Goal: Task Accomplishment & Management: Use online tool/utility

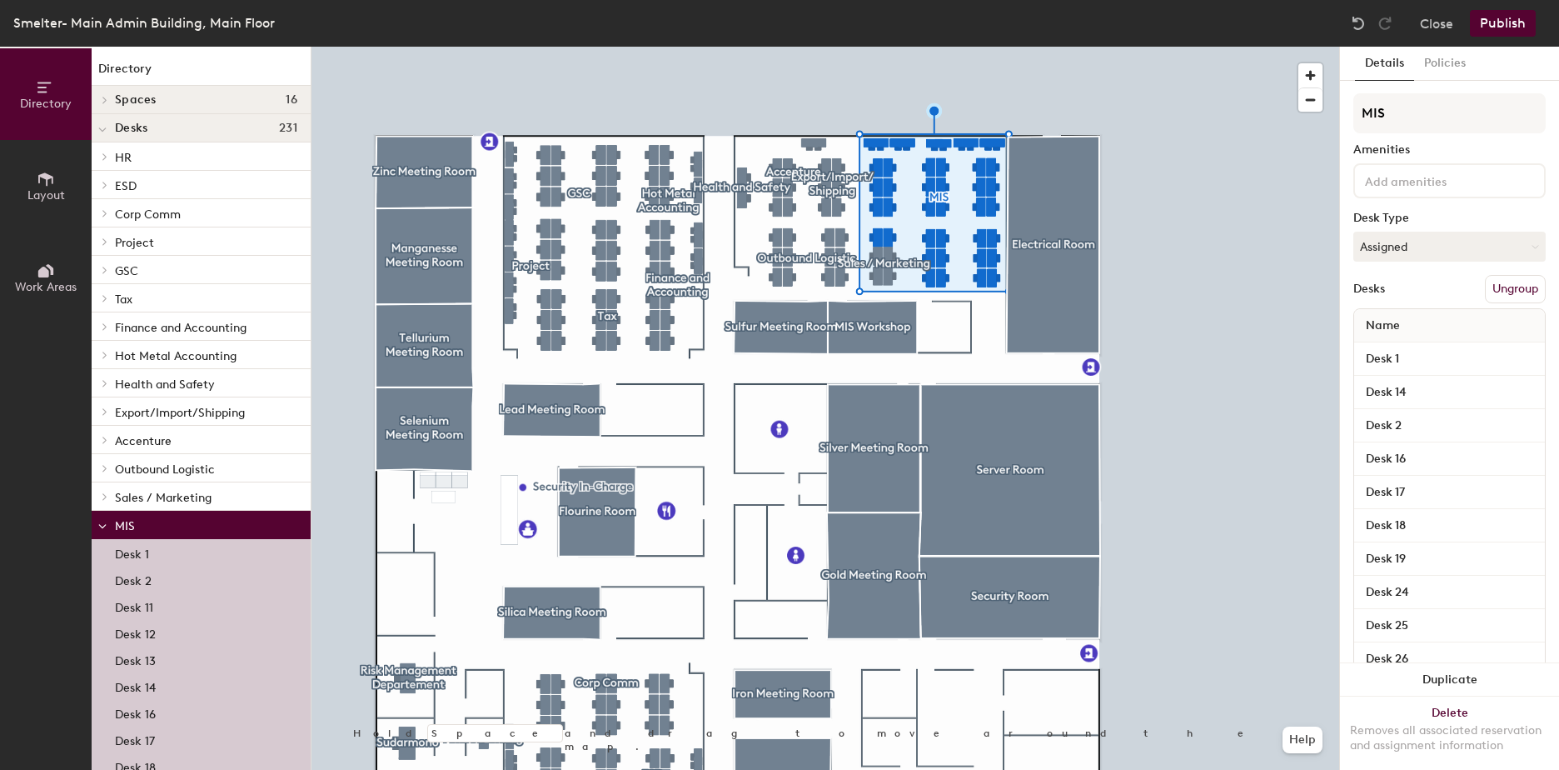
click at [62, 264] on button "Work Areas" at bounding box center [46, 278] width 92 height 92
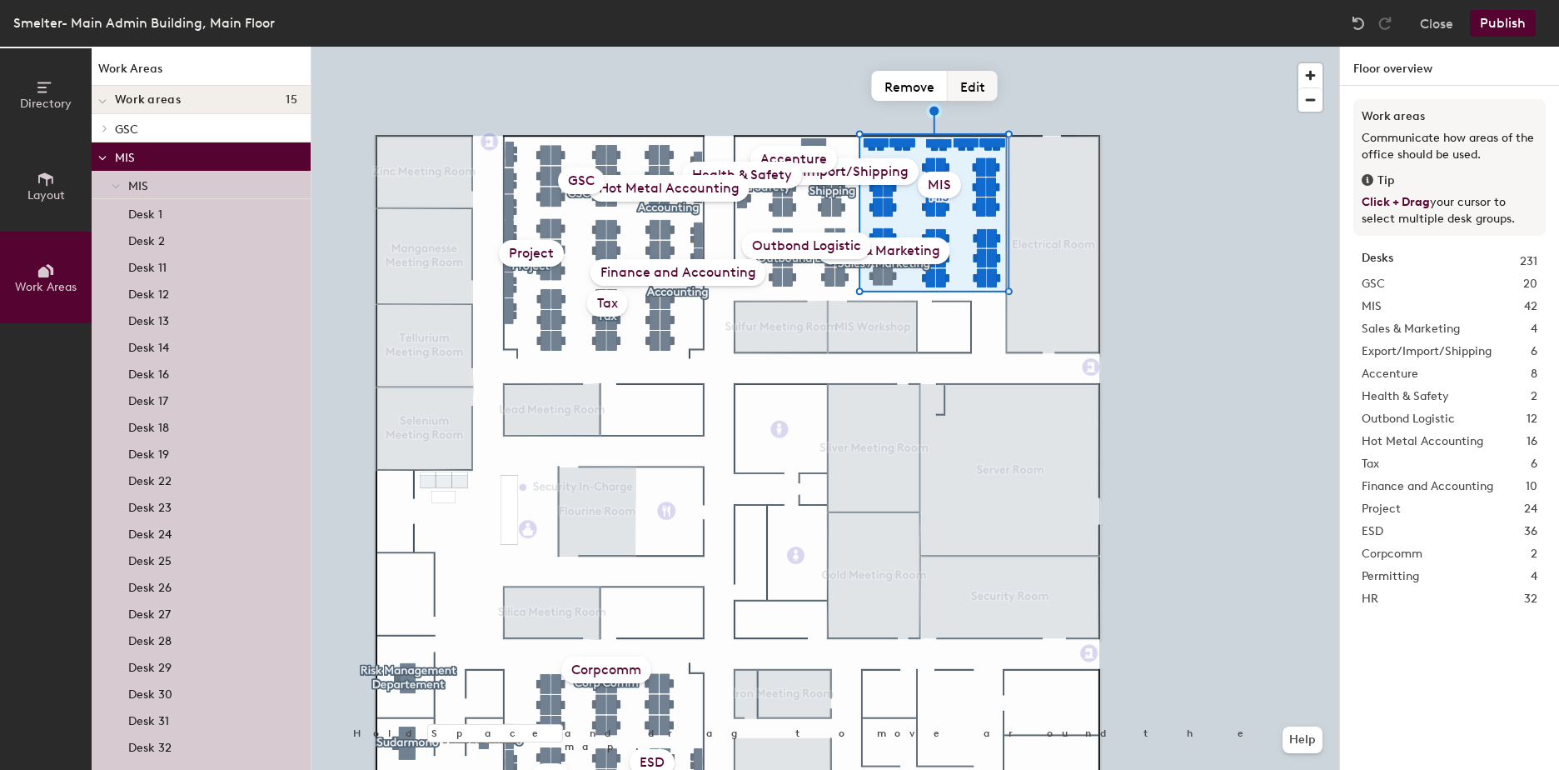
click at [964, 73] on button "Edit" at bounding box center [973, 86] width 50 height 30
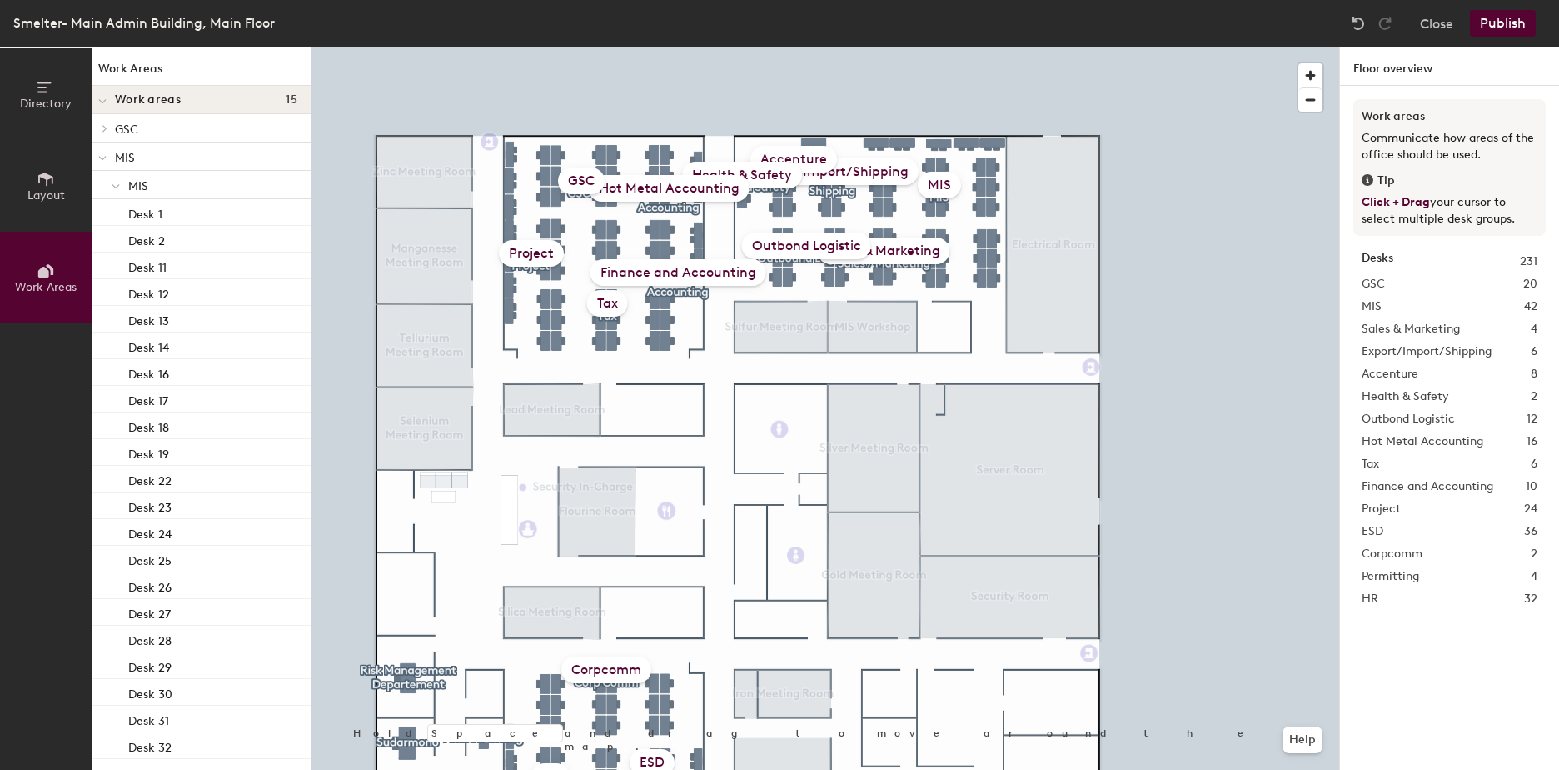
click at [1392, 287] on div "GSC 20" at bounding box center [1450, 284] width 176 height 18
click at [1381, 312] on span "MIS" at bounding box center [1372, 306] width 20 height 18
click at [101, 154] on span at bounding box center [102, 158] width 8 height 14
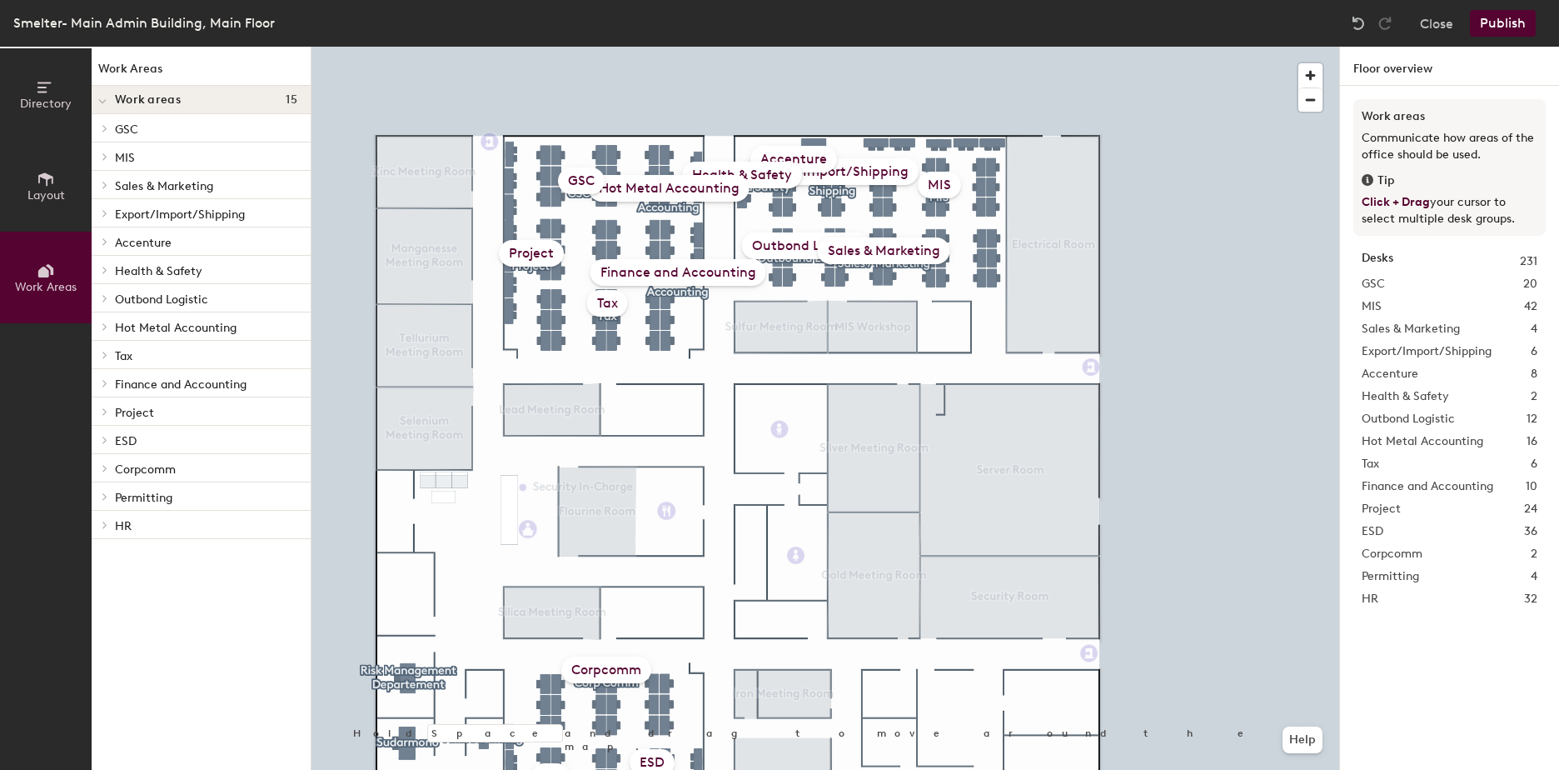
click at [12, 72] on button "Directory" at bounding box center [46, 94] width 92 height 92
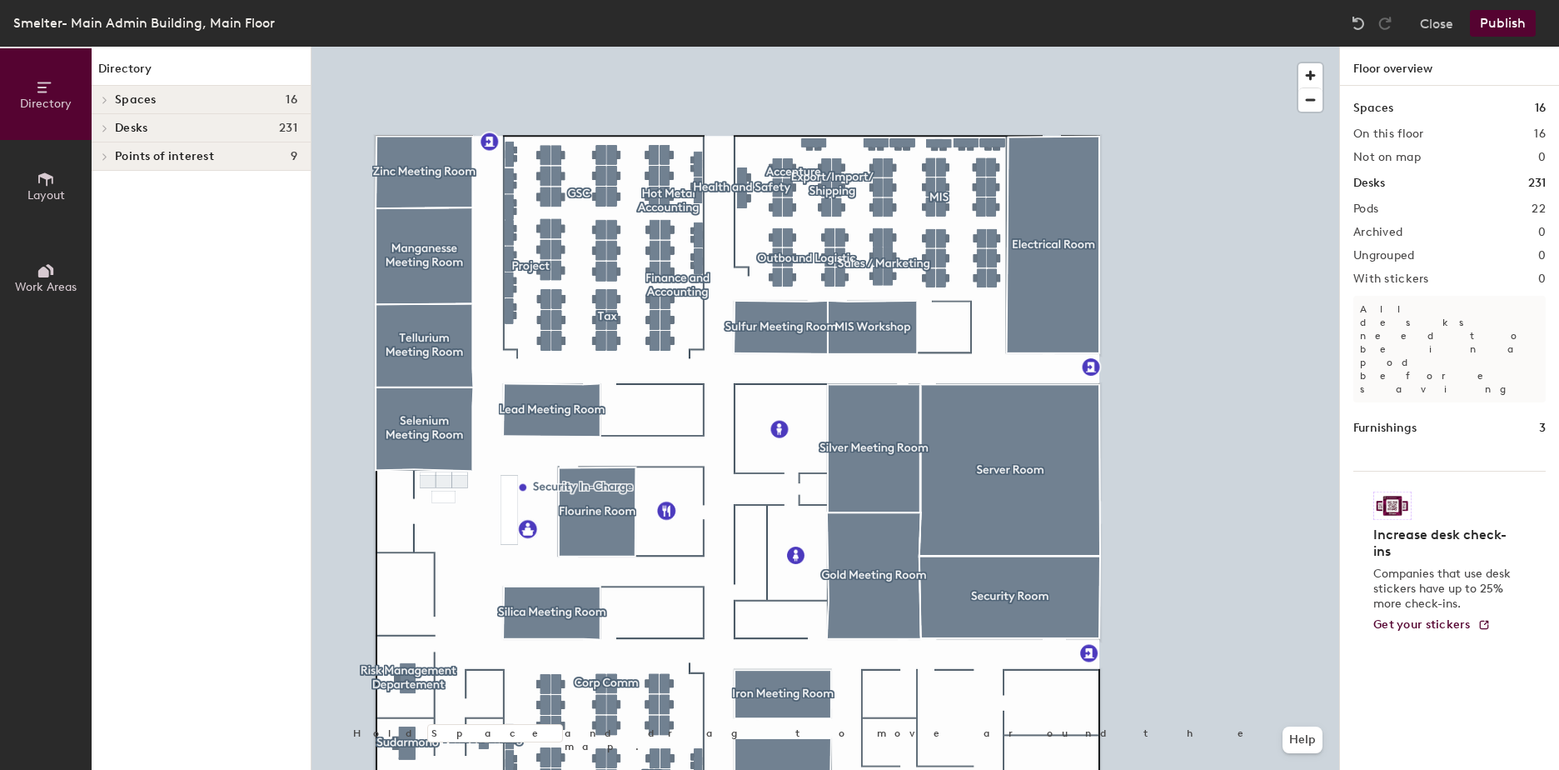
click at [113, 127] on div "Desks 231" at bounding box center [201, 128] width 219 height 28
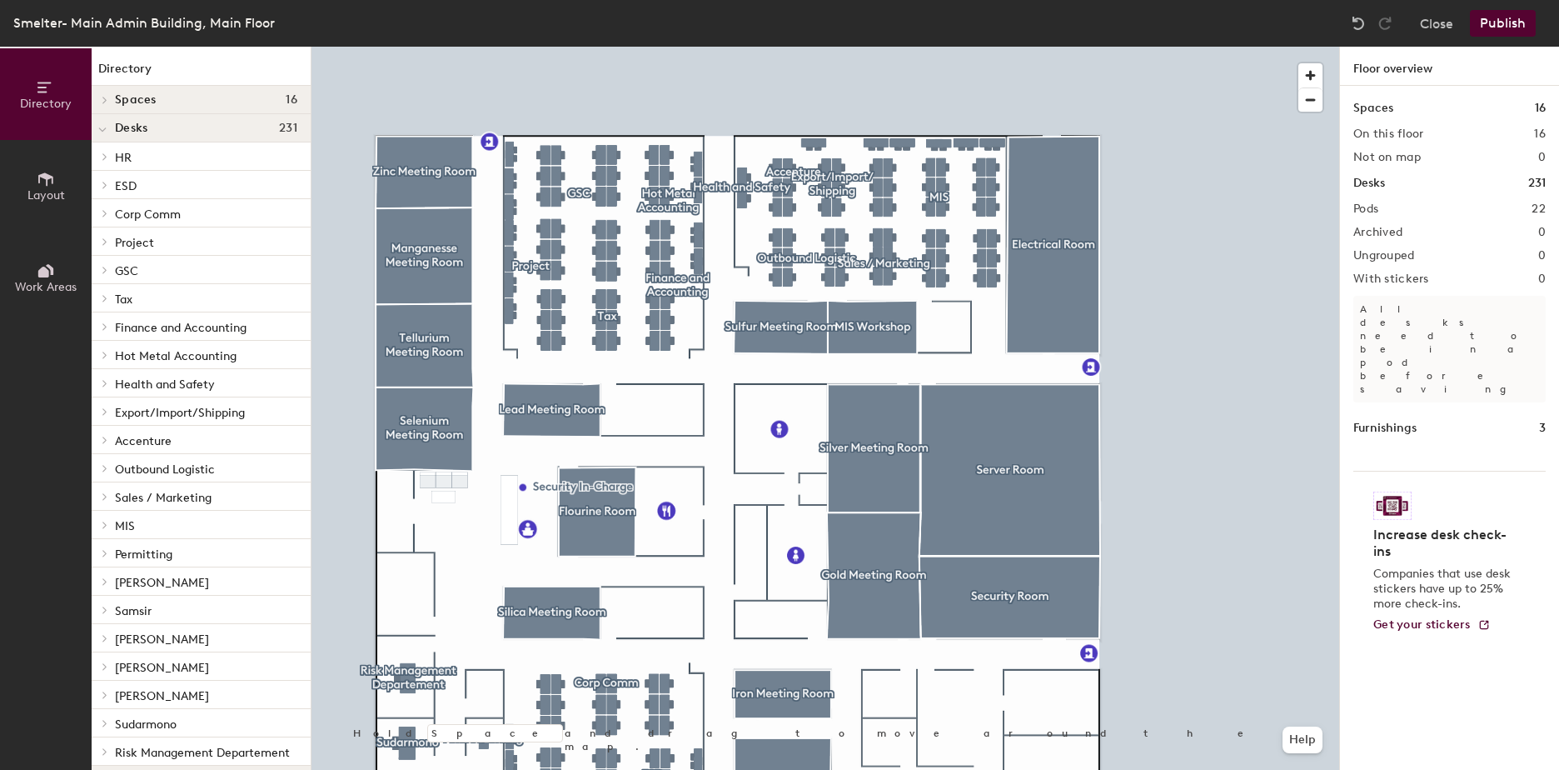
click at [166, 123] on h4 "Desks 231" at bounding box center [206, 128] width 182 height 13
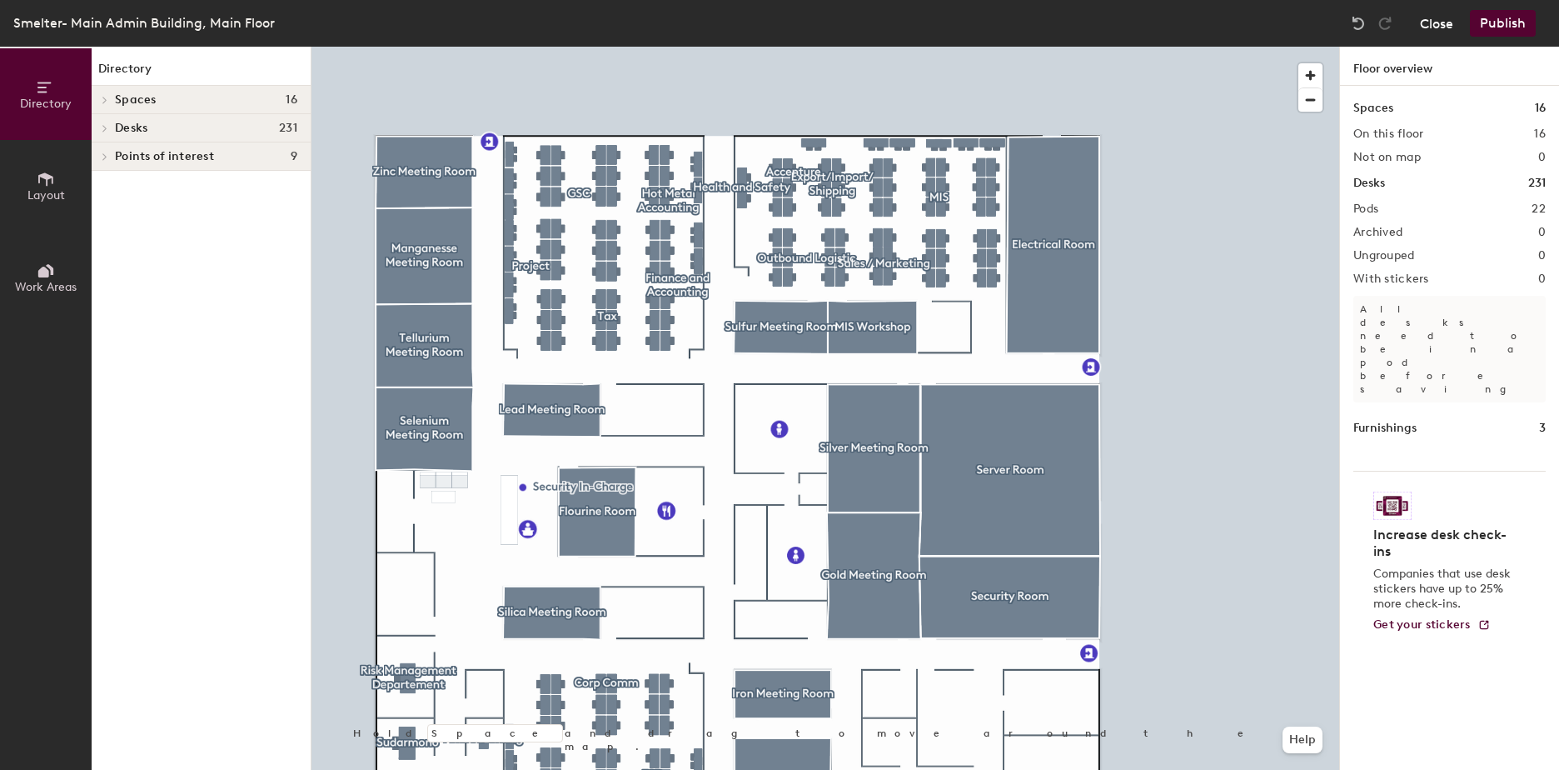
click at [1447, 22] on button "Close" at bounding box center [1436, 23] width 33 height 27
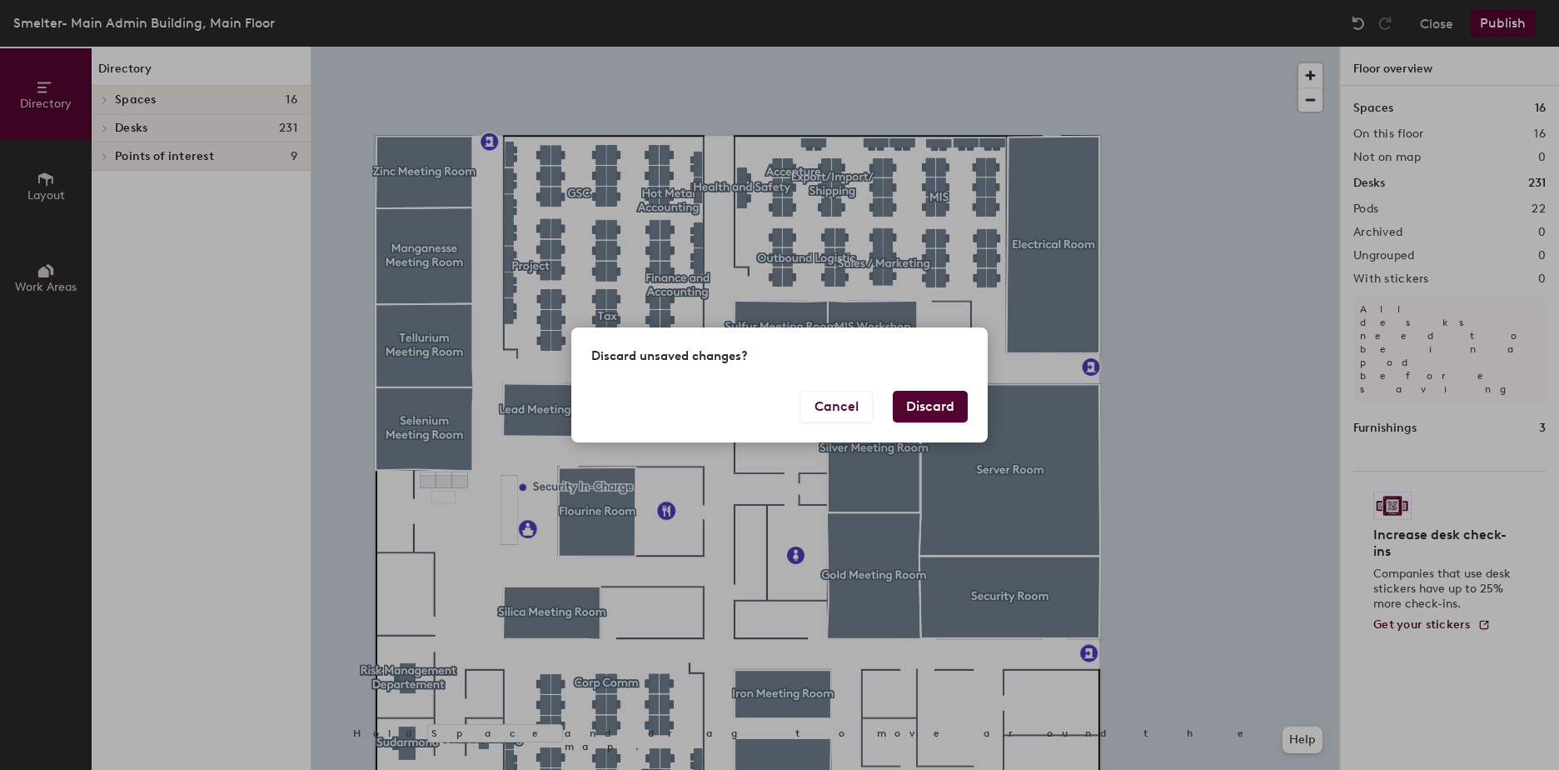
click at [944, 391] on button "Discard" at bounding box center [930, 407] width 75 height 32
